Goal: Information Seeking & Learning: Find specific fact

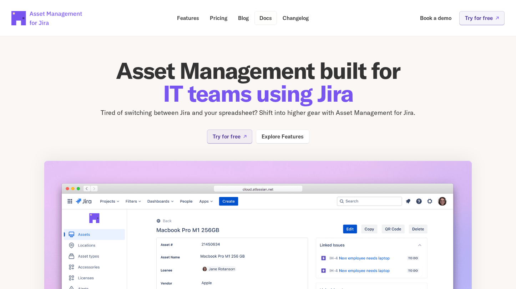
click at [267, 21] on p "Docs" at bounding box center [266, 17] width 12 height 5
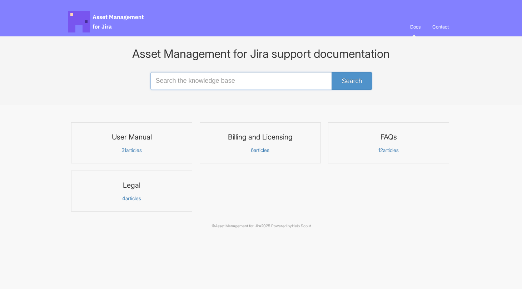
click at [227, 81] on input "Search the knowledge base" at bounding box center [260, 81] width 221 height 18
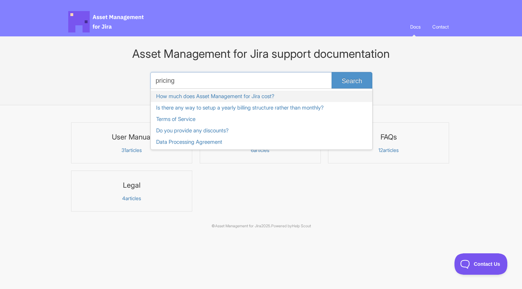
type input "pricing"
click at [239, 92] on link "How much does Asset Management for Jira cost?" at bounding box center [261, 96] width 221 height 11
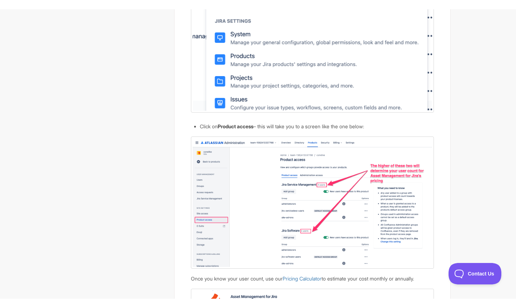
scroll to position [564, 0]
